Goal: Information Seeking & Learning: Learn about a topic

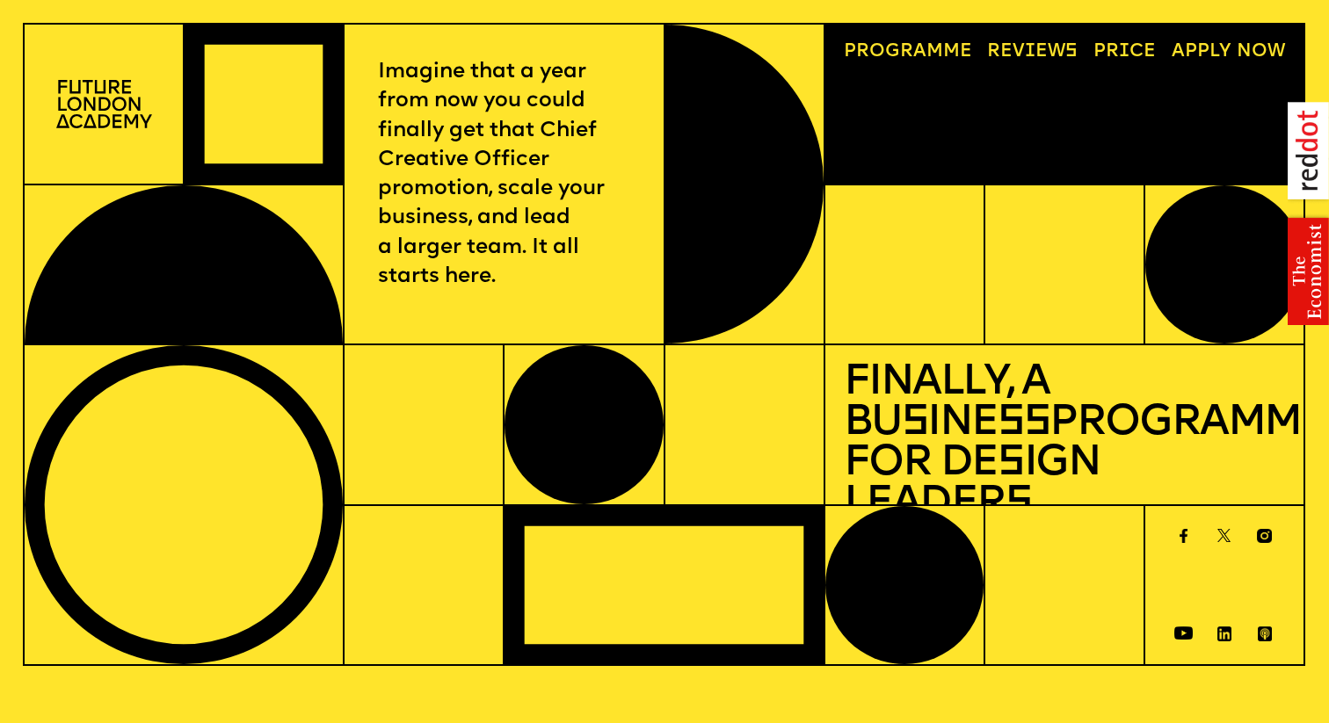
click at [914, 47] on span "a" at bounding box center [919, 51] width 13 height 18
click at [928, 49] on link "Progr a mme" at bounding box center [907, 52] width 147 height 37
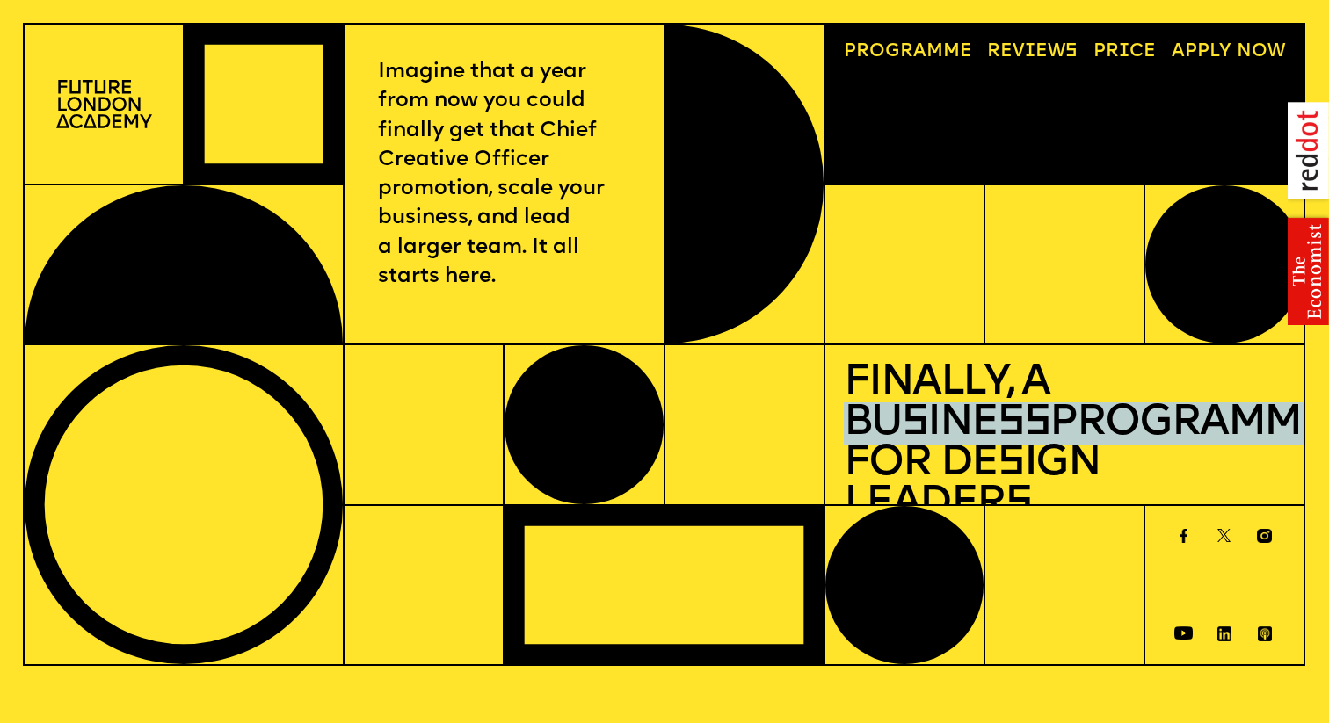
drag, startPoint x: 1061, startPoint y: 378, endPoint x: 1080, endPoint y: 440, distance: 65.1
click at [1080, 440] on h1 "Finally, a Bu s ine ss Programme for De s ign Leader s" at bounding box center [1064, 445] width 441 height 162
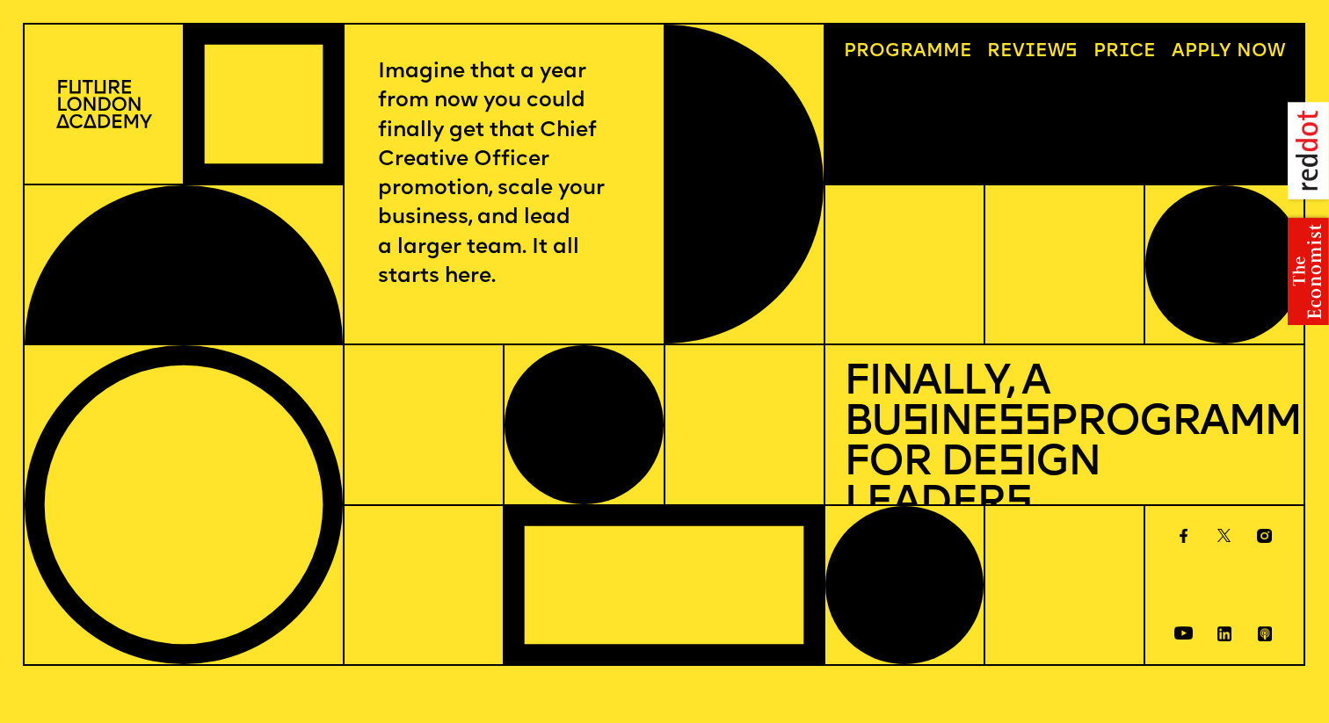
click at [1079, 460] on h1 "Finally, a Bu s ine ss Programme for De s ign Leader s" at bounding box center [1064, 445] width 441 height 162
click at [1113, 51] on link "Price" at bounding box center [1124, 52] width 81 height 37
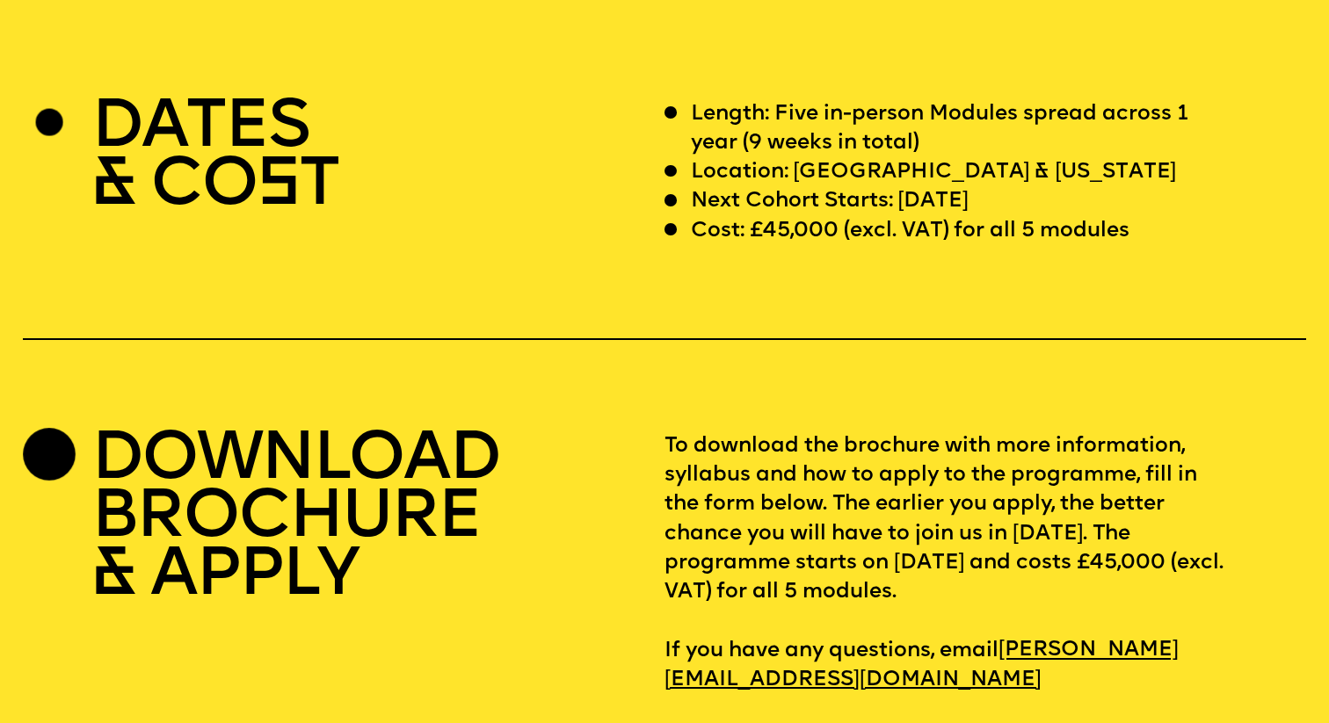
scroll to position [5434, 0]
drag, startPoint x: 763, startPoint y: 194, endPoint x: 835, endPoint y: 195, distance: 72.1
click at [835, 216] on p "Cost: £45,000 (excl. VAT) for all 5 modules" at bounding box center [910, 230] width 438 height 29
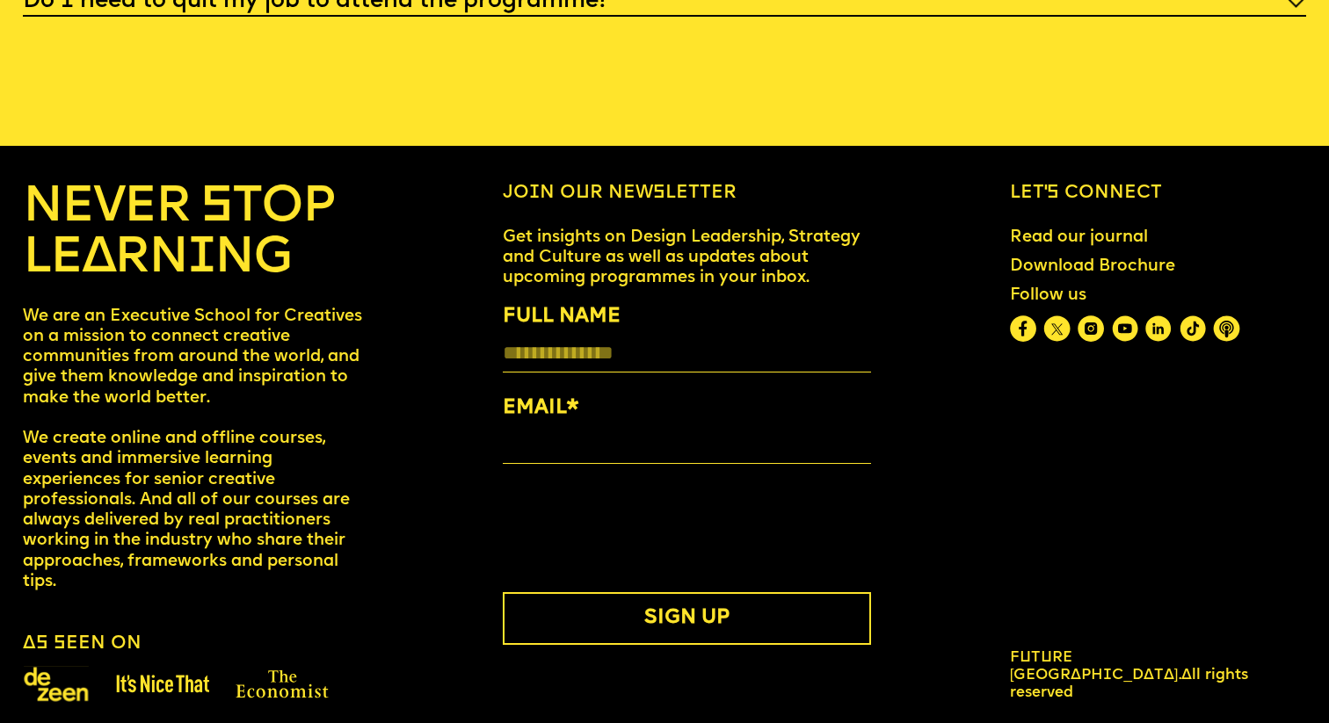
scroll to position [7438, 0]
